Goal: Navigation & Orientation: Find specific page/section

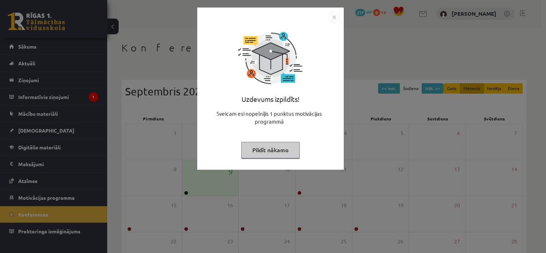
click at [281, 149] on button "Pildīt nākamo" at bounding box center [270, 150] width 59 height 16
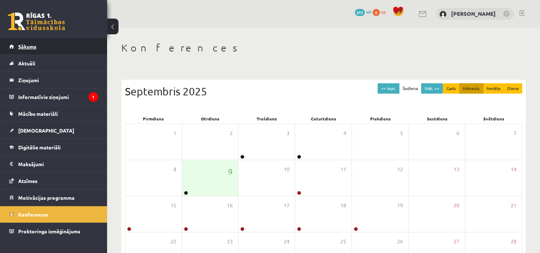
click at [71, 46] on link "Sākums" at bounding box center [53, 46] width 89 height 16
